Goal: Transaction & Acquisition: Obtain resource

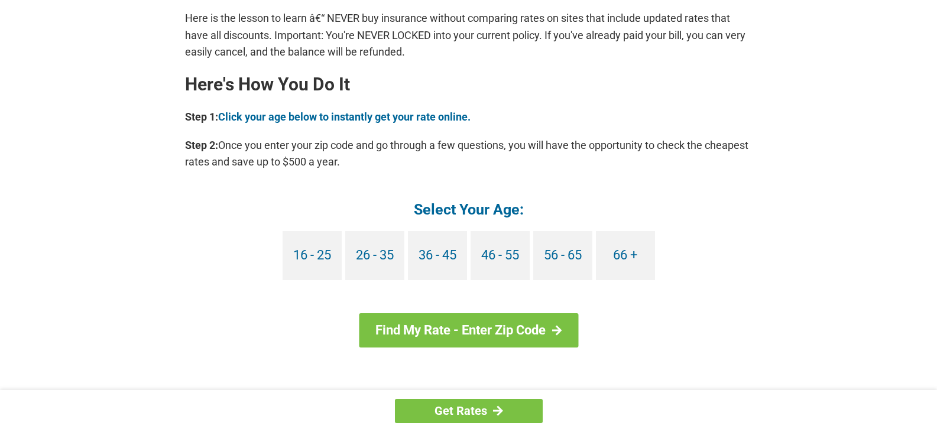
scroll to position [1024, 0]
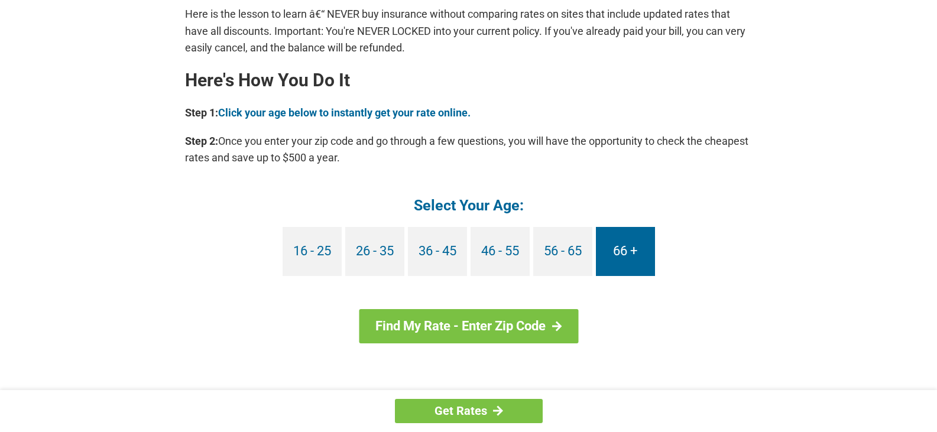
click at [623, 246] on link "66 +" at bounding box center [625, 251] width 59 height 49
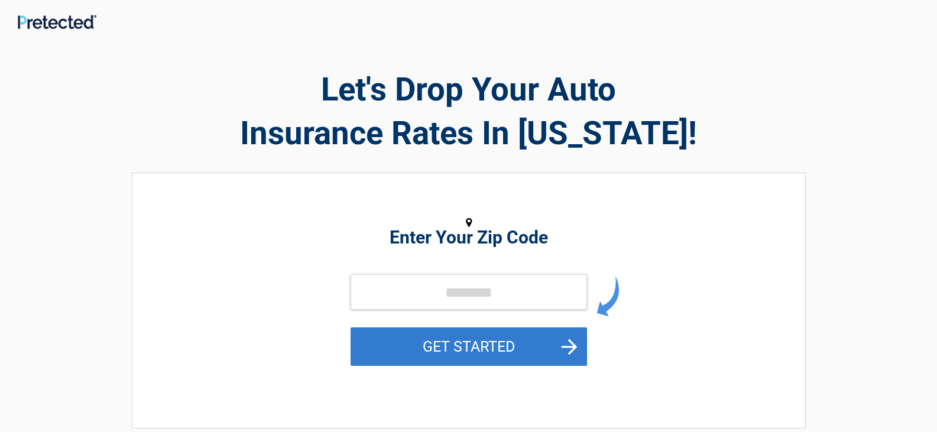
click at [506, 347] on button "GET STARTED" at bounding box center [468, 346] width 236 height 38
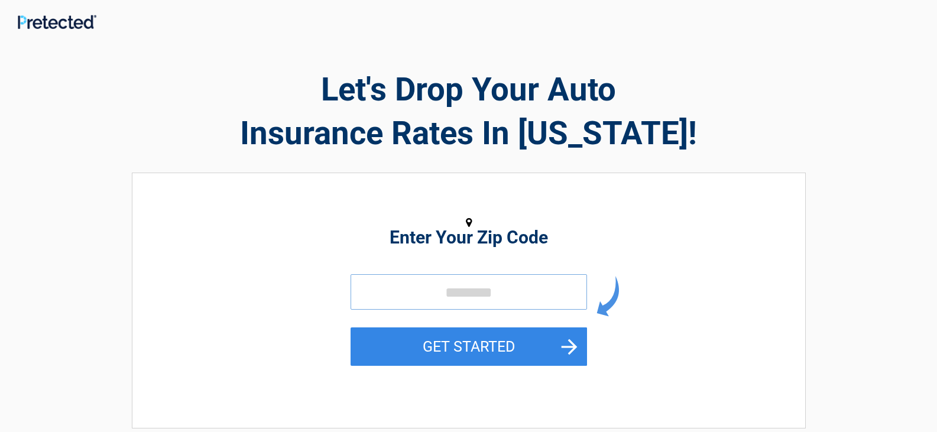
click at [450, 278] on input "tel" at bounding box center [468, 291] width 236 height 35
type input "*****"
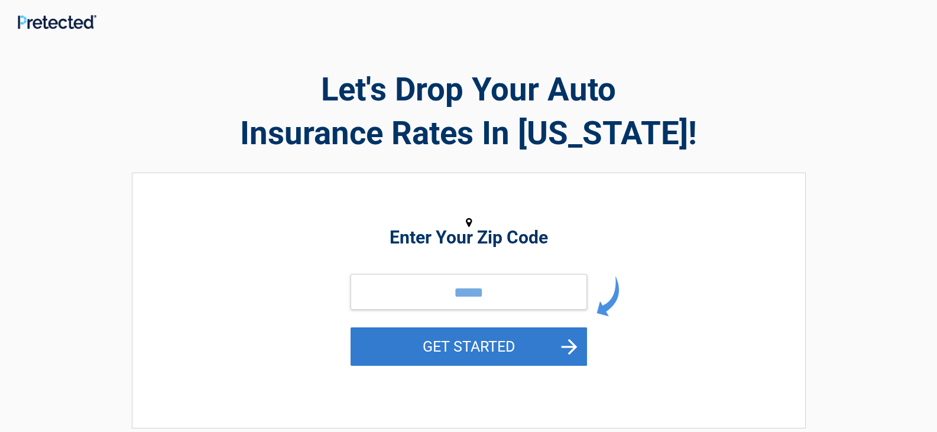
click at [430, 331] on button "GET STARTED" at bounding box center [468, 346] width 236 height 38
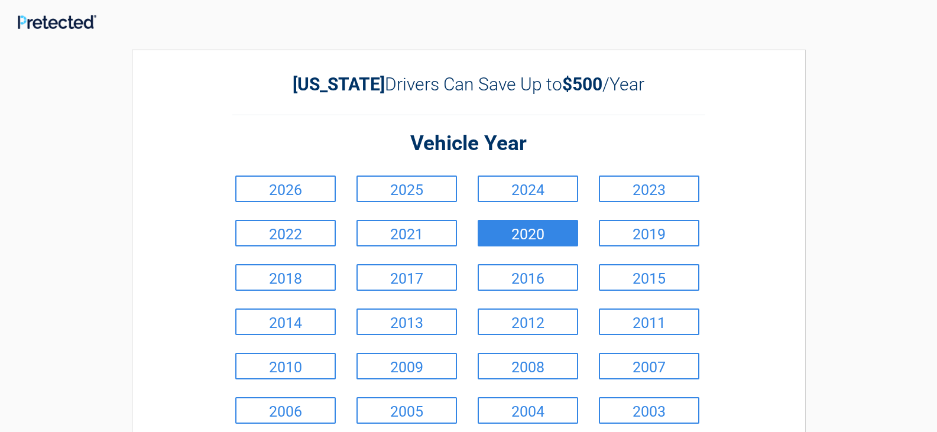
click at [523, 230] on link "2020" at bounding box center [527, 233] width 100 height 27
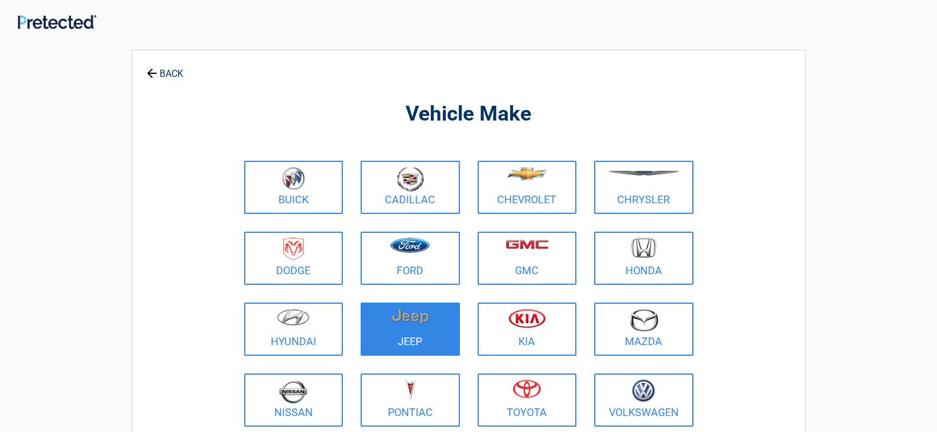
click at [425, 327] on figure at bounding box center [410, 321] width 85 height 27
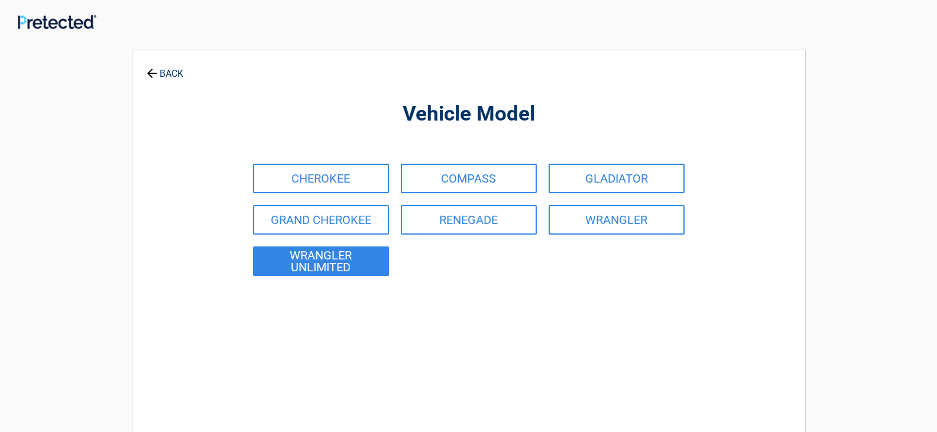
scroll to position [16, 0]
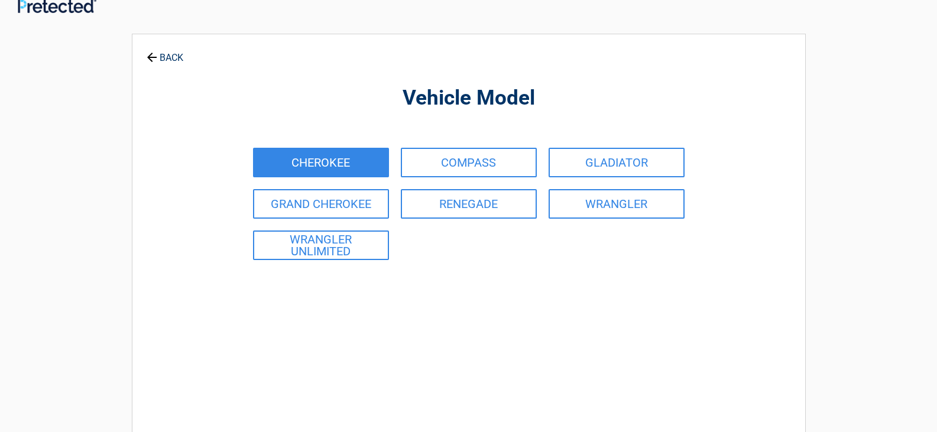
click at [321, 163] on link "CHEROKEE" at bounding box center [321, 163] width 136 height 30
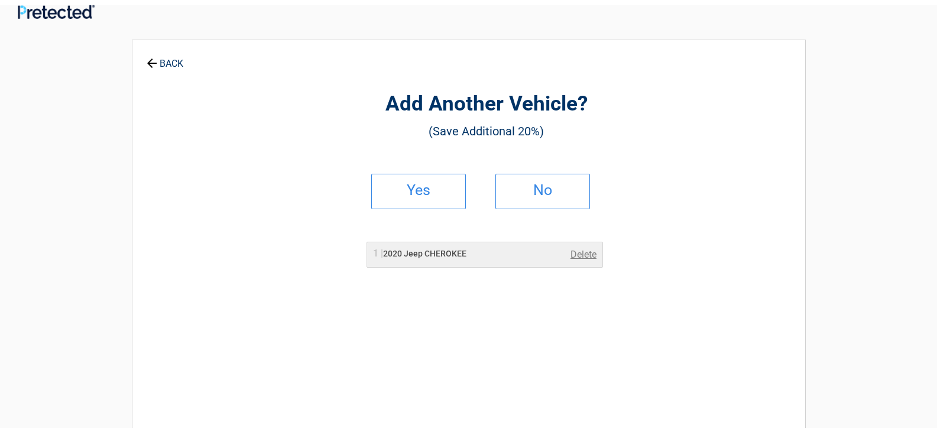
scroll to position [0, 0]
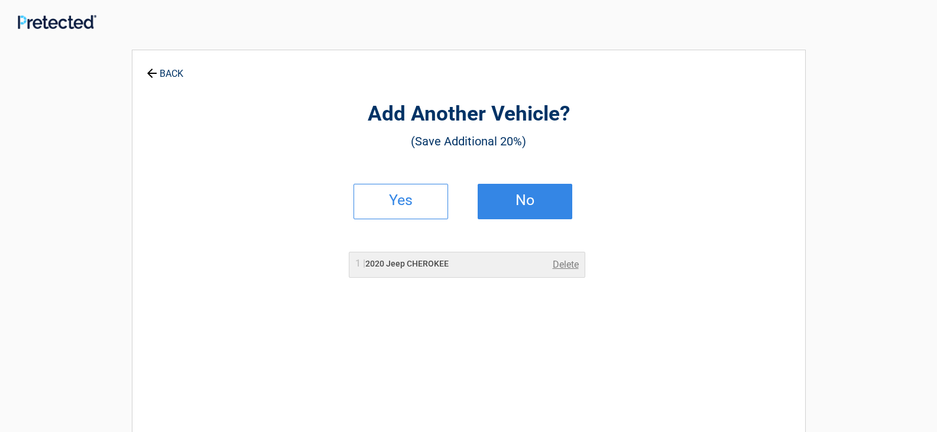
click at [529, 196] on h2 "No" at bounding box center [525, 200] width 70 height 8
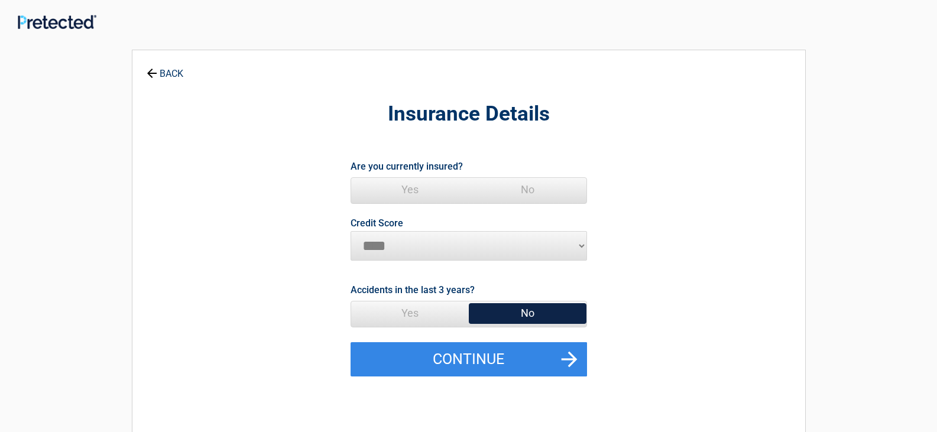
click at [579, 246] on select "********* **** ******* ****" at bounding box center [468, 246] width 236 height 30
select select "*********"
click at [350, 231] on select "********* **** ******* ****" at bounding box center [468, 246] width 236 height 30
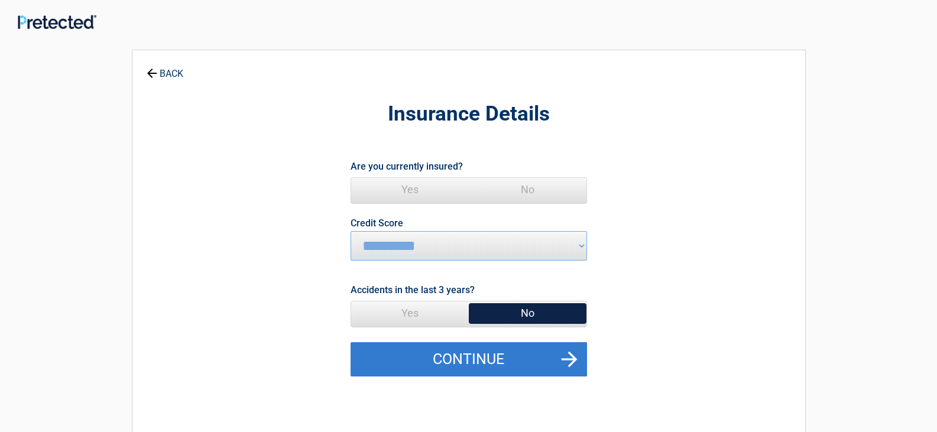
click at [524, 358] on button "Continue" at bounding box center [468, 359] width 236 height 34
click at [486, 357] on button "Continue" at bounding box center [468, 359] width 236 height 34
click at [467, 352] on button "Continue" at bounding box center [468, 359] width 236 height 34
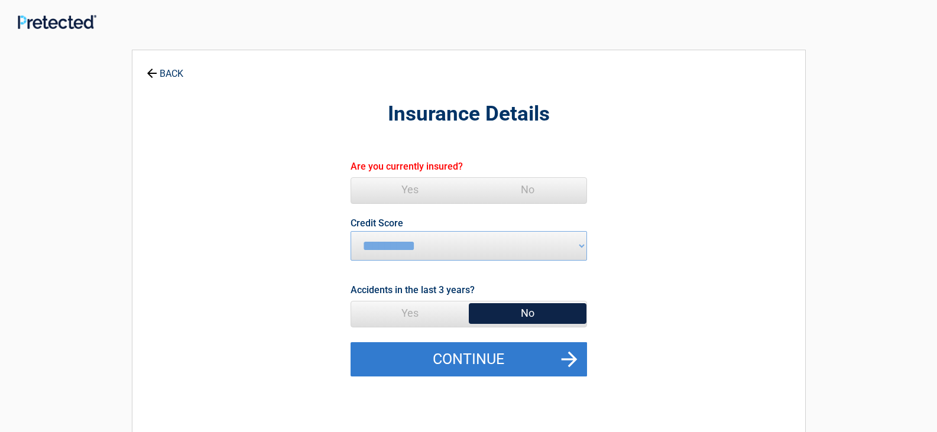
click at [571, 353] on button "Continue" at bounding box center [468, 359] width 236 height 34
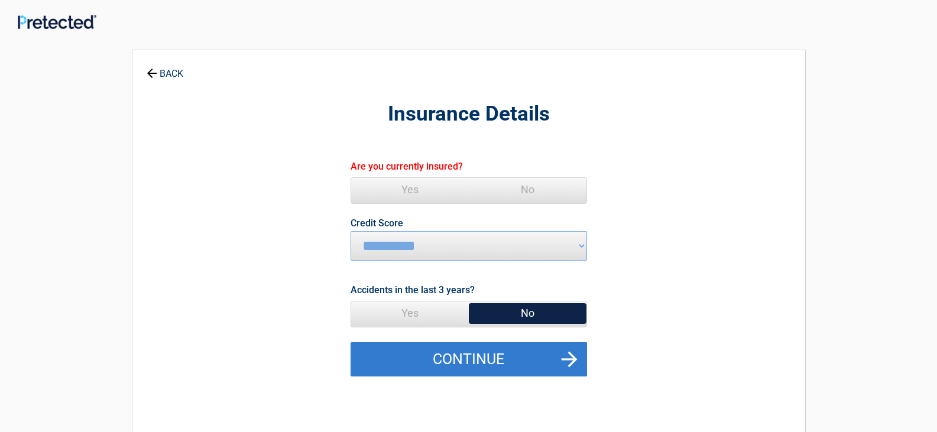
click at [571, 353] on button "Continue" at bounding box center [468, 359] width 236 height 34
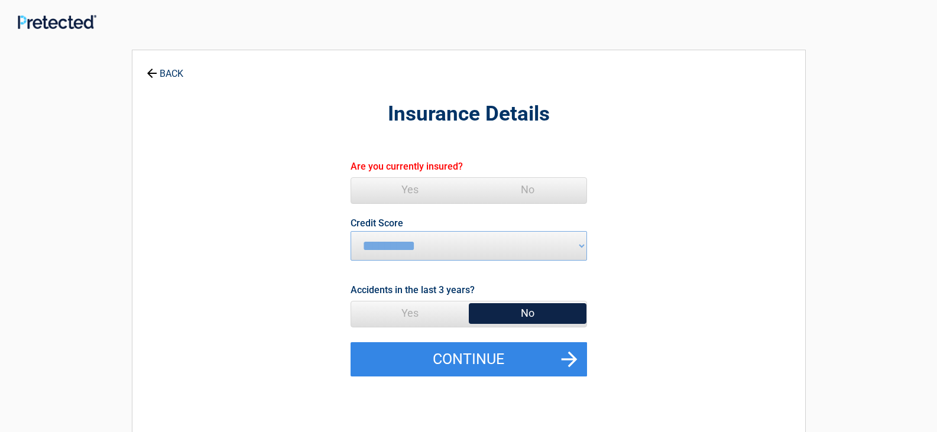
click at [167, 69] on link "BACK" at bounding box center [164, 68] width 41 height 21
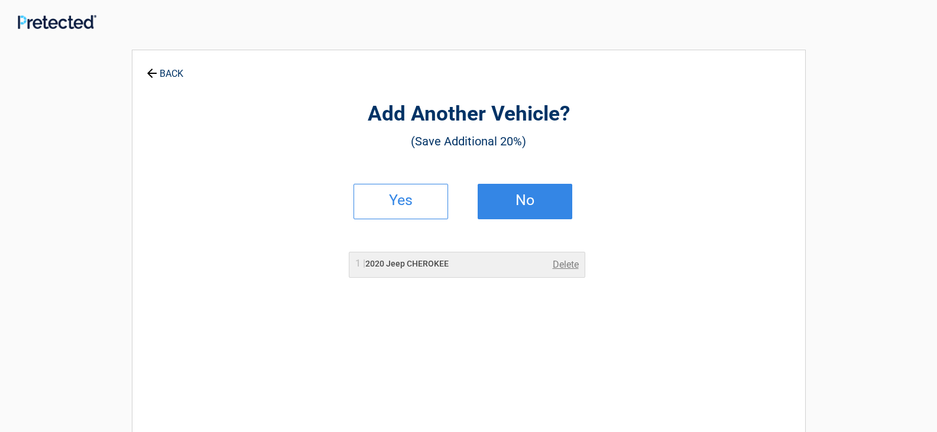
click at [517, 198] on h2 "No" at bounding box center [525, 200] width 70 height 8
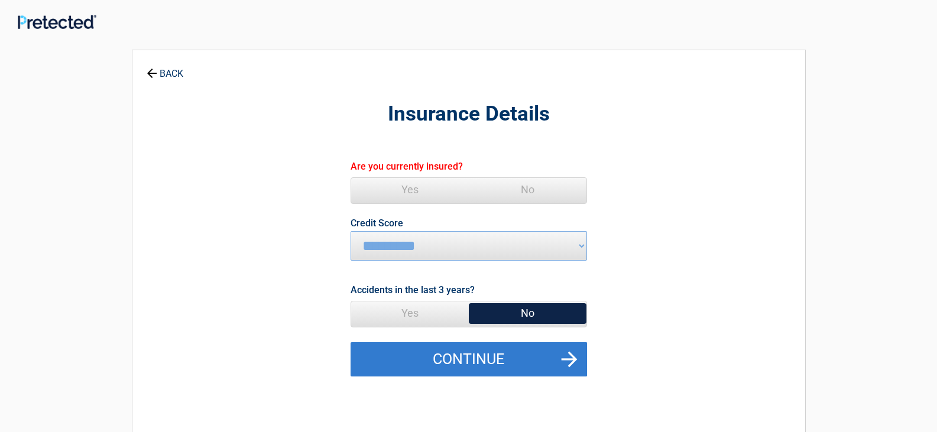
click at [453, 357] on button "Continue" at bounding box center [468, 359] width 236 height 34
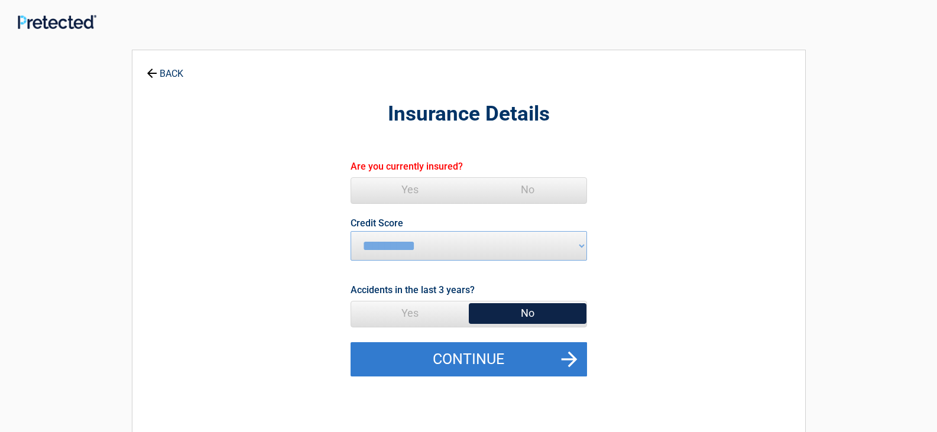
click at [453, 357] on button "Continue" at bounding box center [468, 359] width 236 height 34
